Goal: Find specific page/section: Find specific page/section

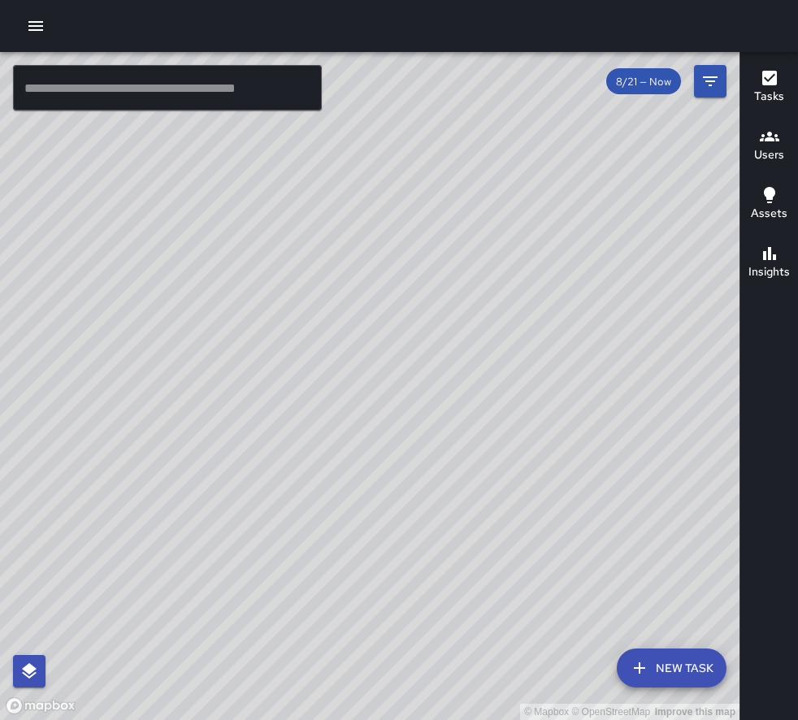
drag, startPoint x: 393, startPoint y: 504, endPoint x: 372, endPoint y: 236, distance: 269.0
click at [372, 236] on div "© Mapbox © OpenStreetMap Improve this map" at bounding box center [370, 386] width 740 height 668
drag, startPoint x: 449, startPoint y: 384, endPoint x: 476, endPoint y: 557, distance: 175.3
click at [476, 557] on div "© Mapbox © OpenStreetMap Improve this map" at bounding box center [370, 386] width 740 height 668
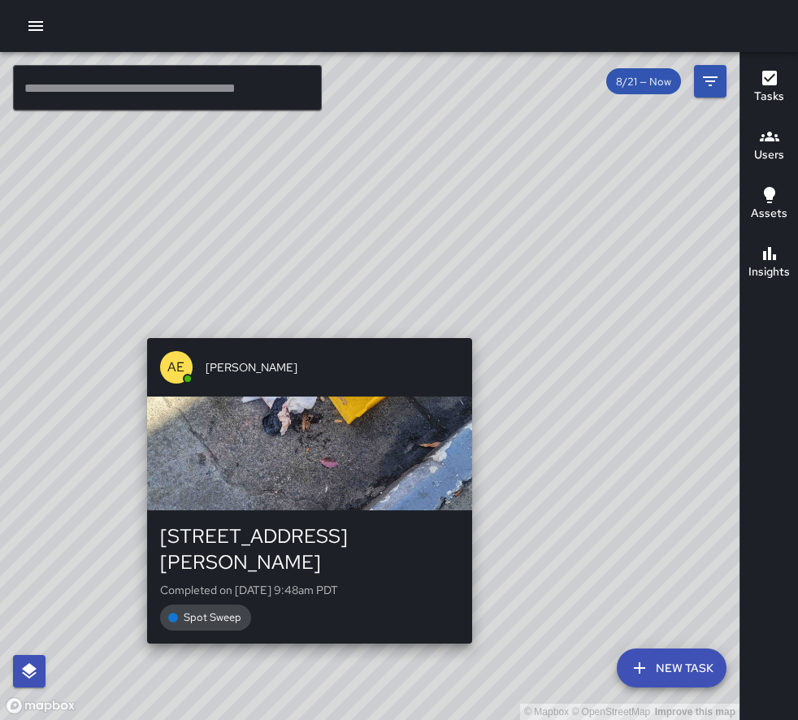
click at [477, 328] on div "© Mapbox © OpenStreetMap Improve this map AE [PERSON_NAME] [STREET_ADDRESS][PER…" at bounding box center [370, 386] width 740 height 668
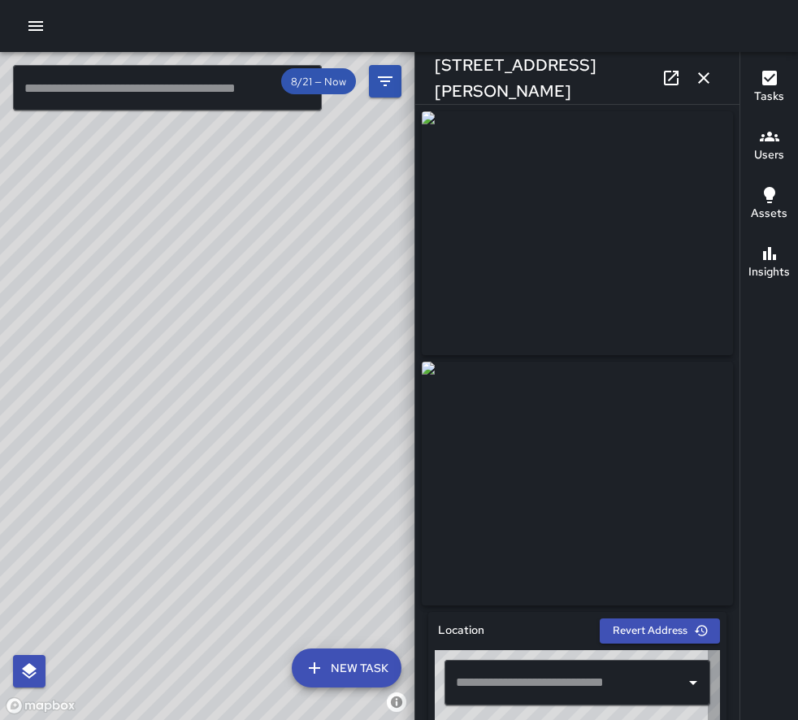
type input "**********"
click at [318, 354] on div "© Mapbox © OpenStreetMap Improve this map AE [PERSON_NAME] [STREET_ADDRESS][PER…" at bounding box center [207, 386] width 414 height 668
click at [206, 401] on div "© Mapbox © OpenStreetMap Improve this map AE [PERSON_NAME] [STREET_ADDRESS][PER…" at bounding box center [207, 386] width 414 height 668
click at [277, 542] on div "© Mapbox © OpenStreetMap Improve this map" at bounding box center [207, 386] width 414 height 668
drag, startPoint x: 191, startPoint y: 365, endPoint x: 285, endPoint y: 322, distance: 103.6
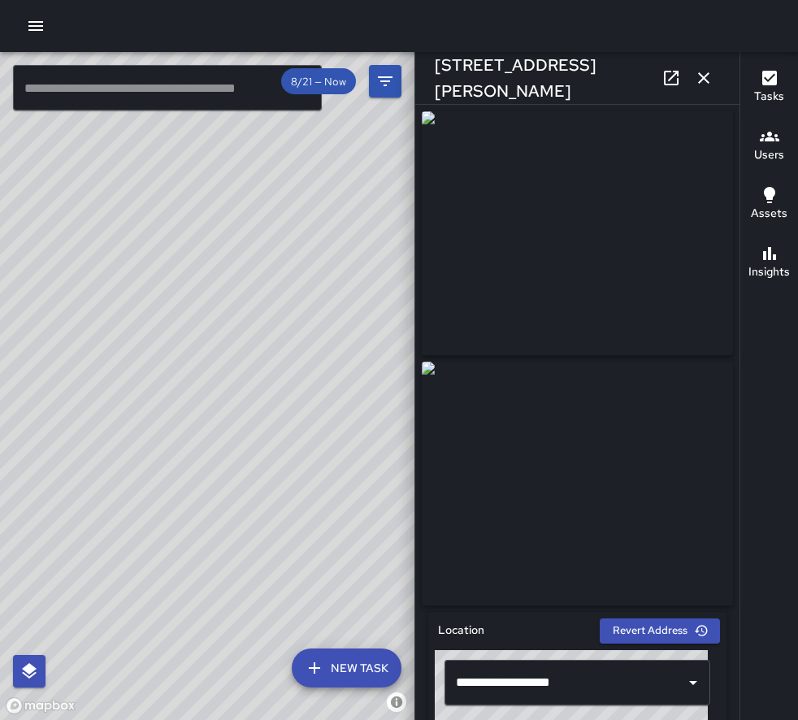
click at [358, 288] on div "© Mapbox © OpenStreetMap Improve this map" at bounding box center [207, 386] width 414 height 668
drag, startPoint x: 157, startPoint y: 283, endPoint x: 267, endPoint y: 357, distance: 132.3
click at [284, 366] on div "© Mapbox © OpenStreetMap Improve this map" at bounding box center [207, 386] width 414 height 668
drag, startPoint x: 259, startPoint y: 473, endPoint x: 260, endPoint y: 214, distance: 259.2
click at [279, 193] on div "© Mapbox © OpenStreetMap Improve this map" at bounding box center [207, 386] width 414 height 668
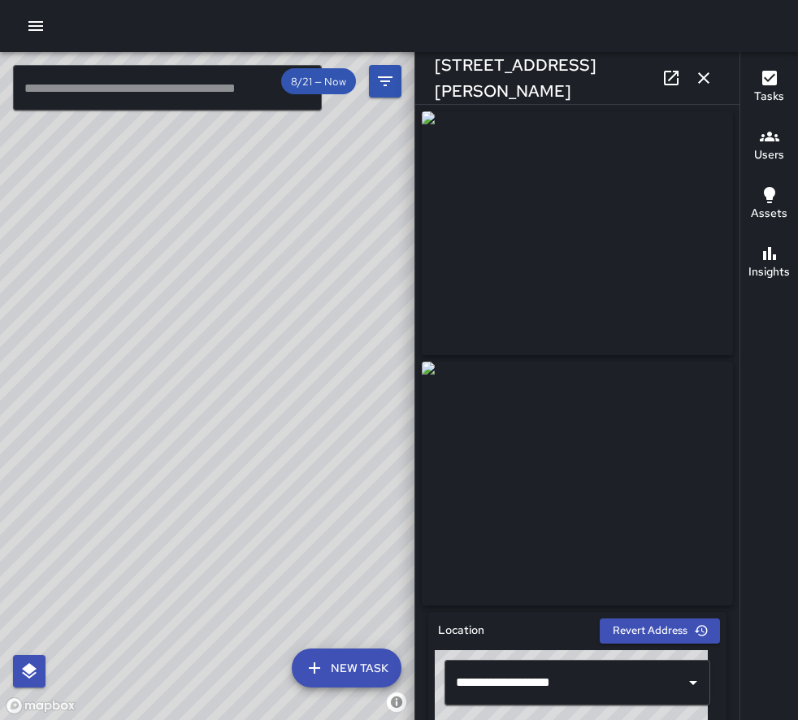
drag, startPoint x: 312, startPoint y: 477, endPoint x: 229, endPoint y: 208, distance: 281.5
click at [229, 208] on div "© Mapbox © OpenStreetMap Improve this map" at bounding box center [207, 386] width 414 height 668
drag, startPoint x: 273, startPoint y: 361, endPoint x: 245, endPoint y: 396, distance: 45.1
click at [268, 527] on div "© Mapbox © OpenStreetMap Improve this map" at bounding box center [207, 386] width 414 height 668
drag, startPoint x: 266, startPoint y: 432, endPoint x: 288, endPoint y: 243, distance: 190.6
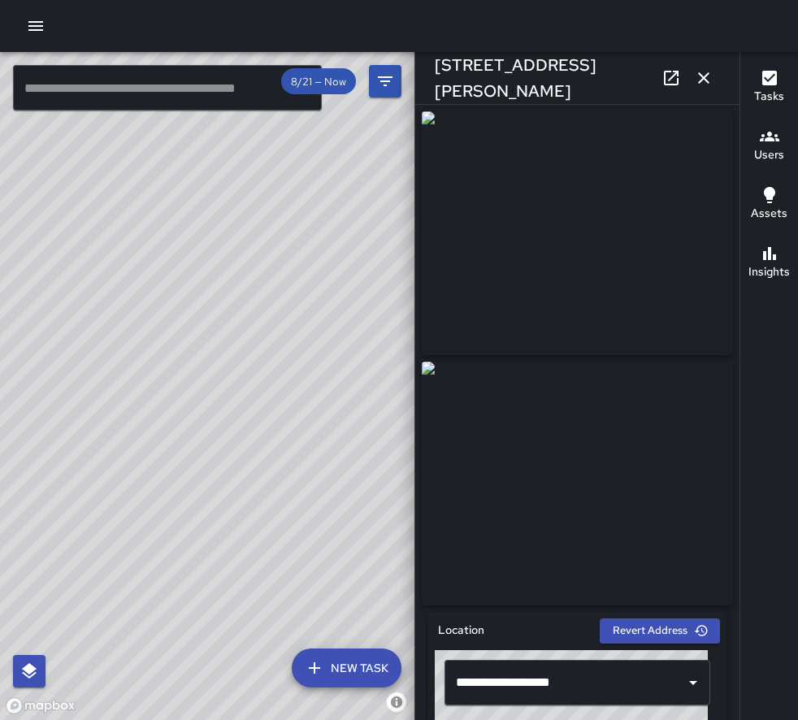
click at [288, 243] on div "© Mapbox © OpenStreetMap Improve this map" at bounding box center [207, 386] width 414 height 668
drag, startPoint x: 342, startPoint y: 376, endPoint x: 233, endPoint y: 359, distance: 110.2
click at [233, 359] on div "© Mapbox © OpenStreetMap Improve this map" at bounding box center [207, 386] width 414 height 668
drag, startPoint x: 216, startPoint y: 454, endPoint x: 235, endPoint y: 553, distance: 100.1
click at [235, 553] on div "© Mapbox © OpenStreetMap Improve this map" at bounding box center [207, 386] width 414 height 668
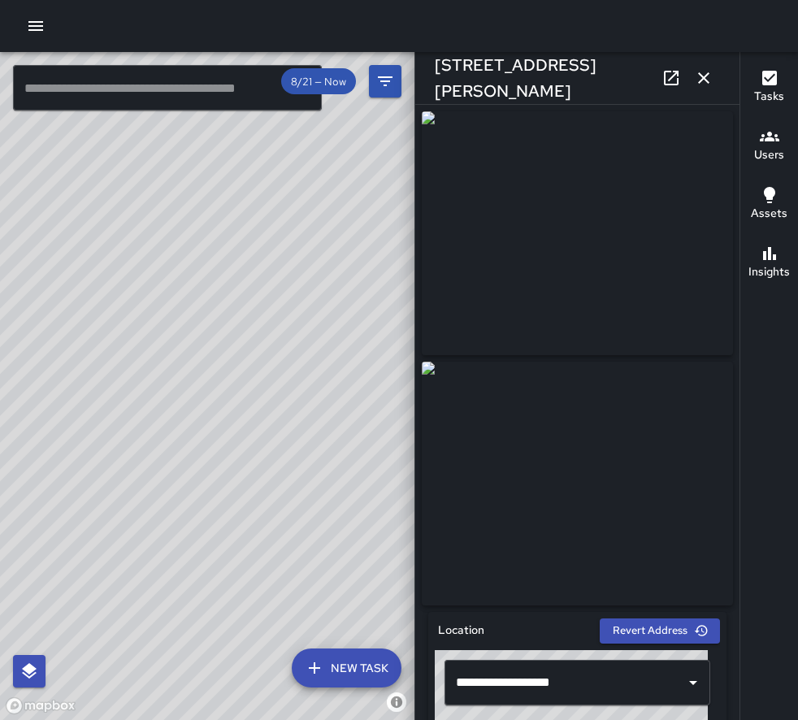
drag, startPoint x: 173, startPoint y: 297, endPoint x: 236, endPoint y: 247, distance: 80.3
click at [270, 210] on div "© Mapbox © OpenStreetMap Improve this map" at bounding box center [207, 386] width 414 height 668
click at [704, 69] on icon "button" at bounding box center [704, 78] width 20 height 20
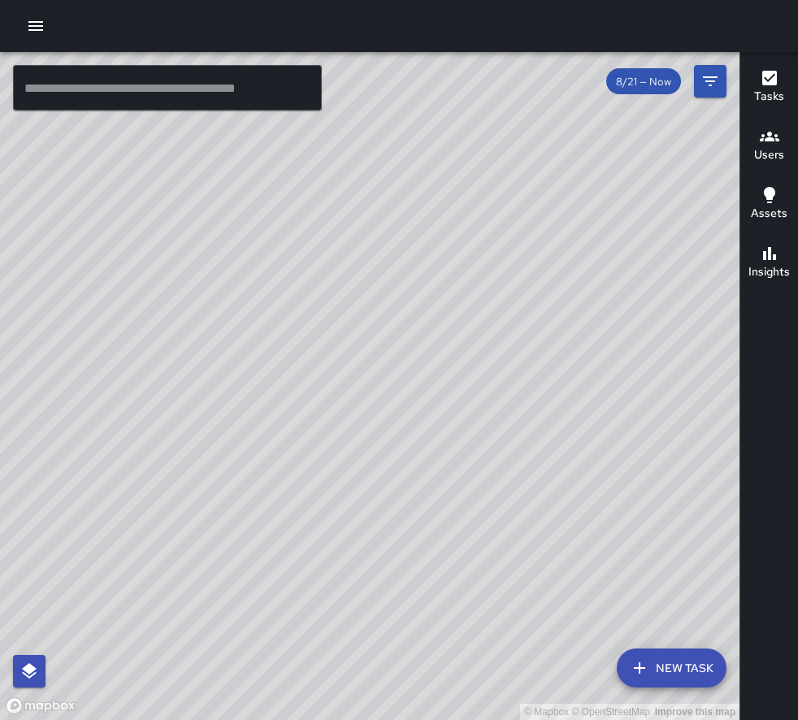
drag, startPoint x: 397, startPoint y: 255, endPoint x: 385, endPoint y: 323, distance: 68.5
click at [385, 323] on div "© Mapbox © OpenStreetMap Improve this map" at bounding box center [370, 386] width 740 height 668
click at [380, 193] on div "© Mapbox © OpenStreetMap Improve this map AE [PERSON_NAME] [STREET_ADDRESS][PER…" at bounding box center [370, 386] width 740 height 668
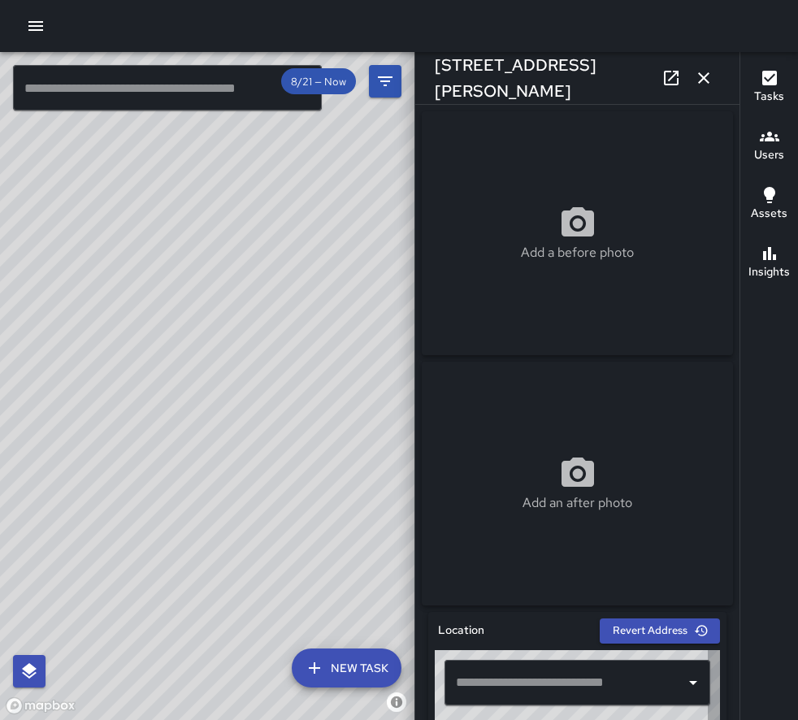
type input "**********"
